Goal: Information Seeking & Learning: Learn about a topic

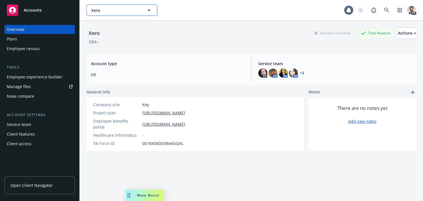
click at [100, 14] on button "Xero" at bounding box center [121, 10] width 71 height 11
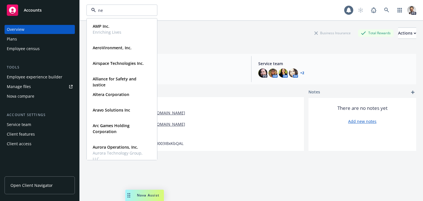
type input "nex"
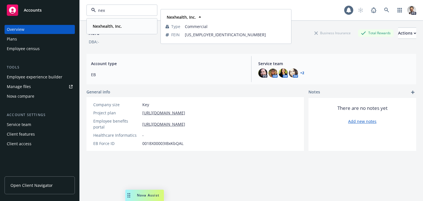
click at [110, 28] on strong "Nexhealth, Inc." at bounding box center [107, 26] width 29 height 5
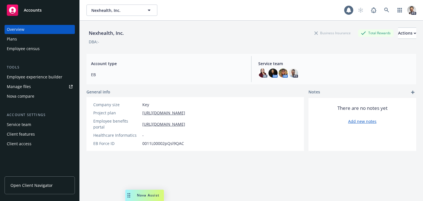
click at [33, 40] on div "Plans" at bounding box center [40, 39] width 66 height 9
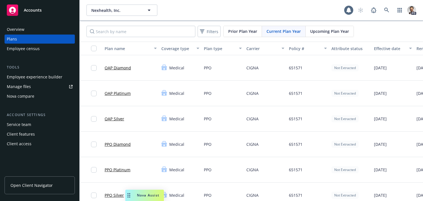
click at [123, 92] on link "OAP Platinum" at bounding box center [118, 93] width 26 height 6
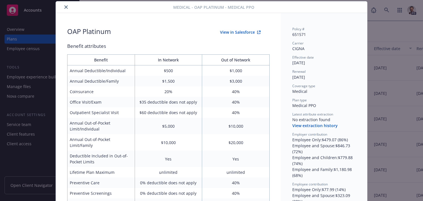
scroll to position [28, 0]
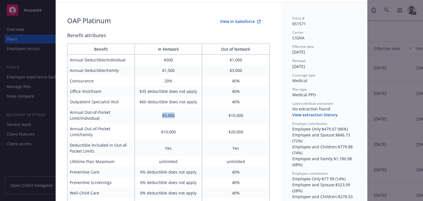
drag, startPoint x: 175, startPoint y: 117, endPoint x: 158, endPoint y: 117, distance: 16.7
click at [158, 117] on td "$5,000" at bounding box center [168, 115] width 67 height 16
